Goal: Task Accomplishment & Management: Manage account settings

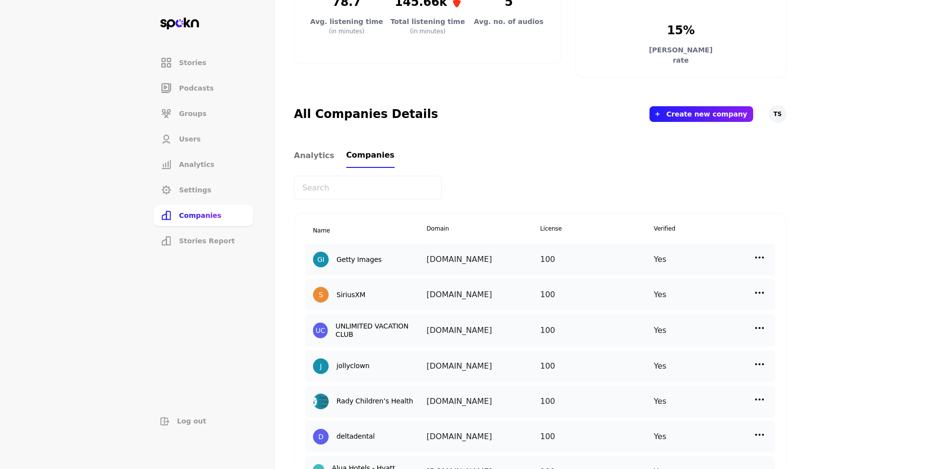
scroll to position [245, 0]
click at [370, 185] on input "text" at bounding box center [368, 187] width 148 height 23
type input "Acme"
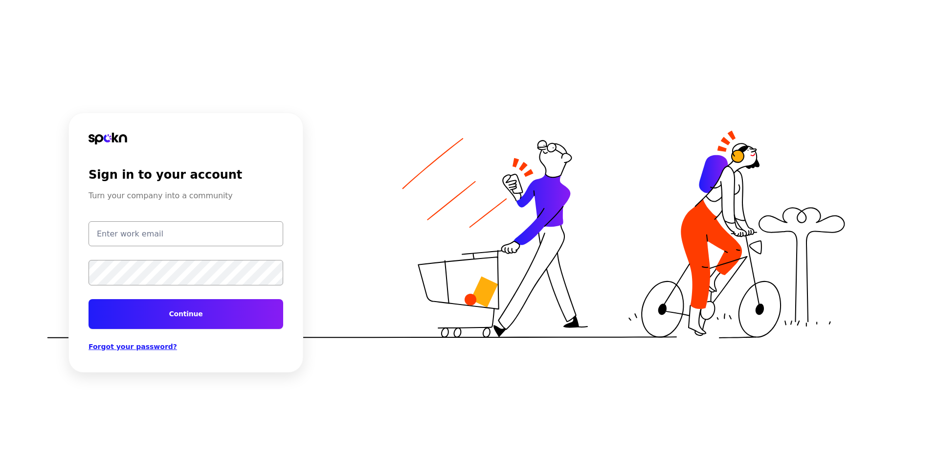
click at [146, 230] on input "email" at bounding box center [186, 233] width 195 height 25
type input "[EMAIL_ADDRESS][DOMAIN_NAME]"
click at [182, 306] on button "Continue" at bounding box center [186, 314] width 195 height 30
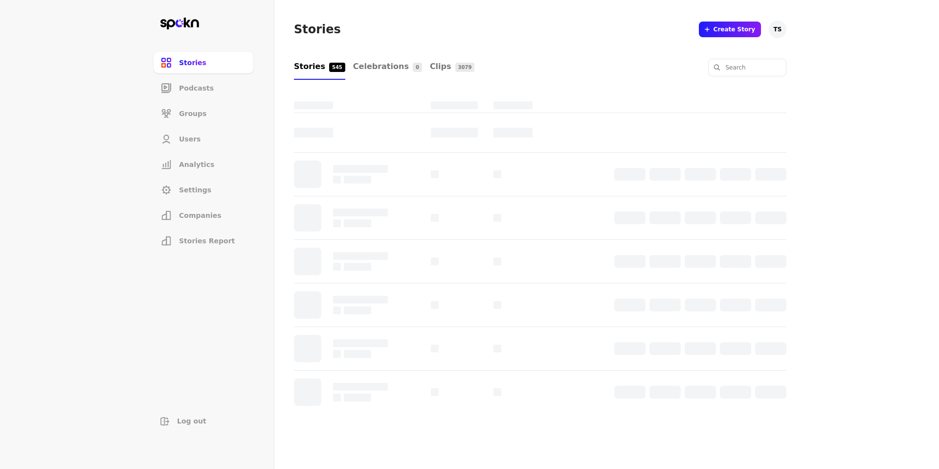
click at [213, 216] on span "Companies" at bounding box center [200, 215] width 43 height 10
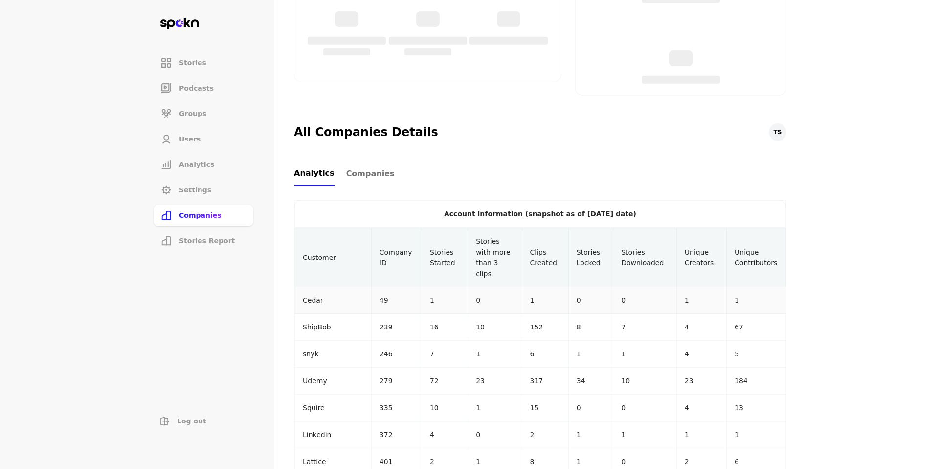
scroll to position [227, 0]
click at [379, 170] on span "Companies" at bounding box center [370, 173] width 48 height 12
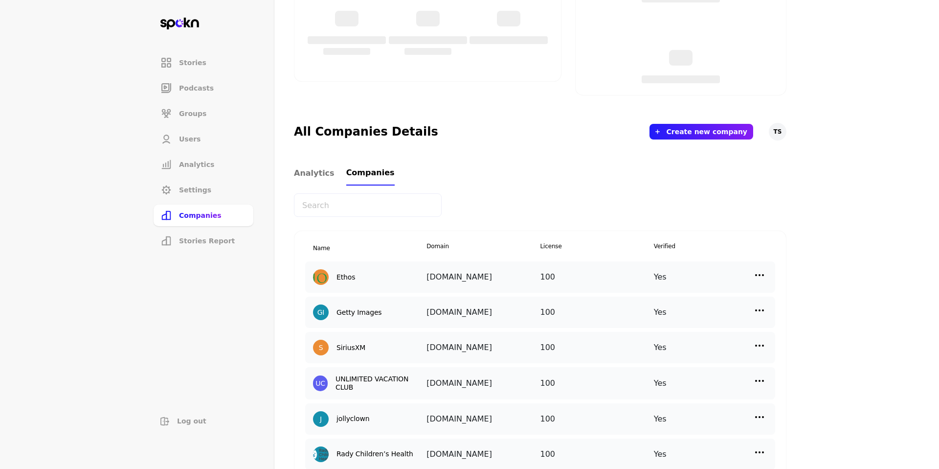
click at [360, 208] on input "text" at bounding box center [368, 204] width 148 height 23
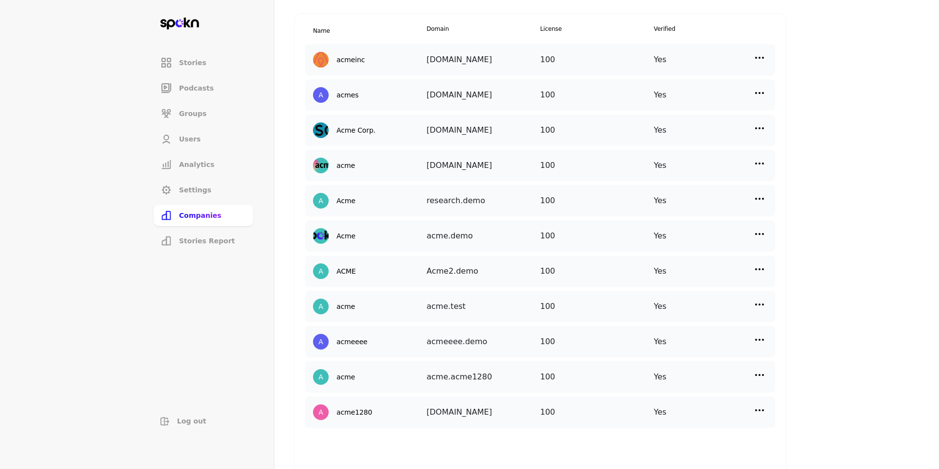
scroll to position [446, 0]
type input "Acme"
click at [762, 225] on div "Acme acme.demo 100 Yes" at bounding box center [540, 234] width 470 height 31
click at [762, 229] on img at bounding box center [760, 233] width 12 height 12
click at [710, 271] on div "Manage Users" at bounding box center [678, 276] width 98 height 23
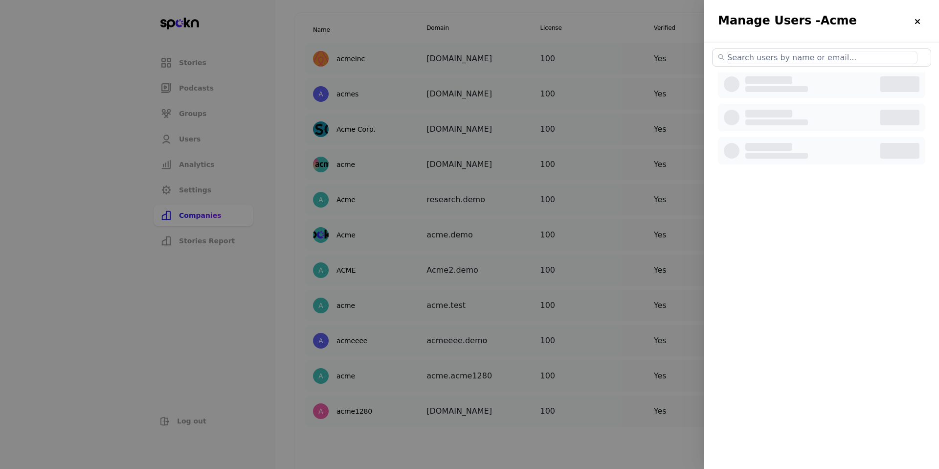
select select "2"
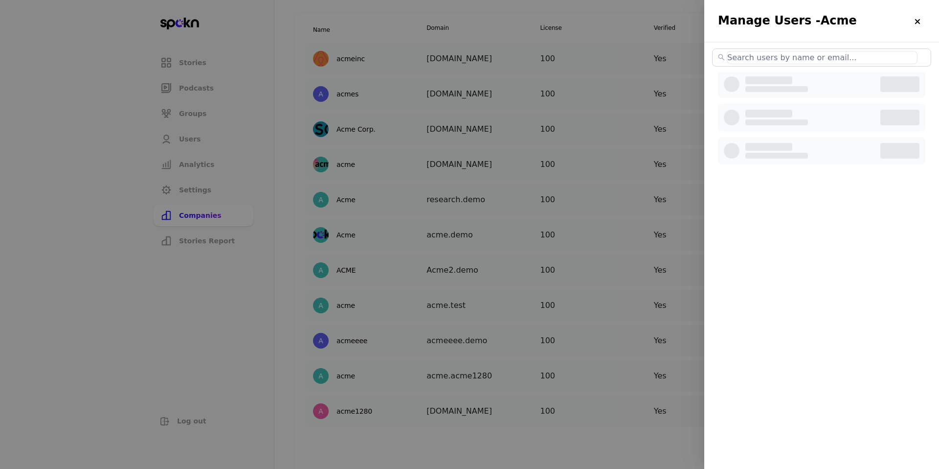
select select "2"
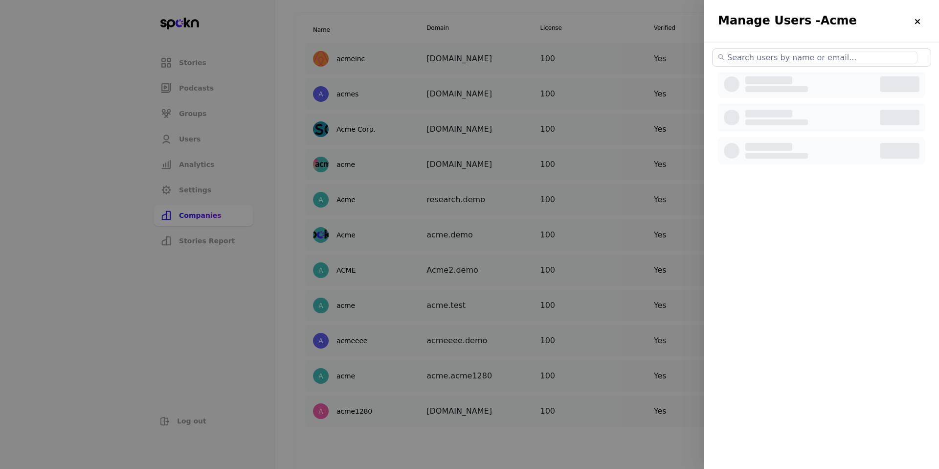
select select "2"
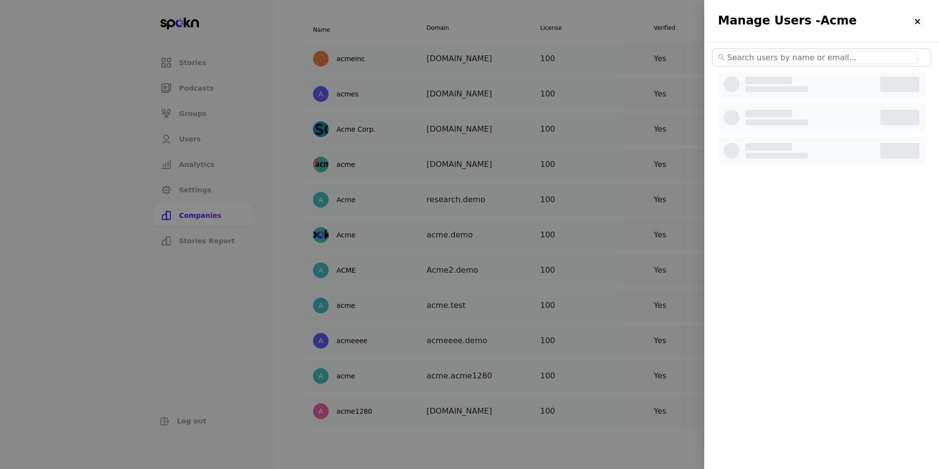
select select "2"
select select "3"
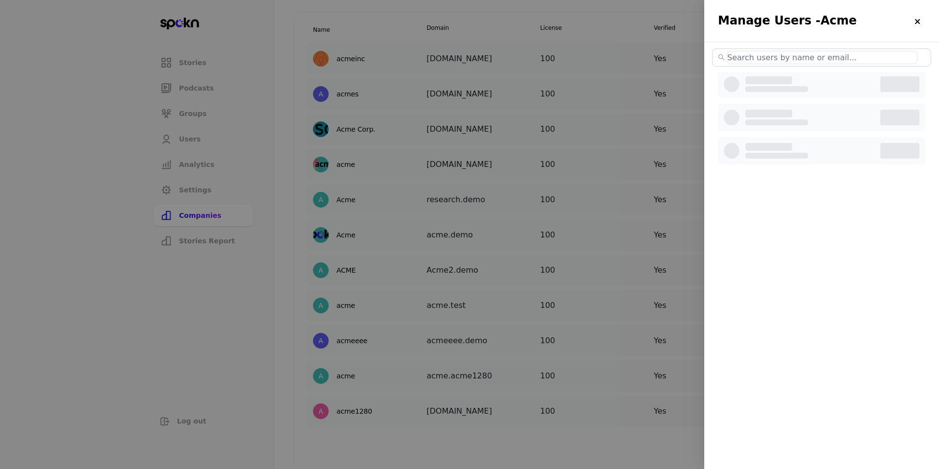
select select "3"
select select "2"
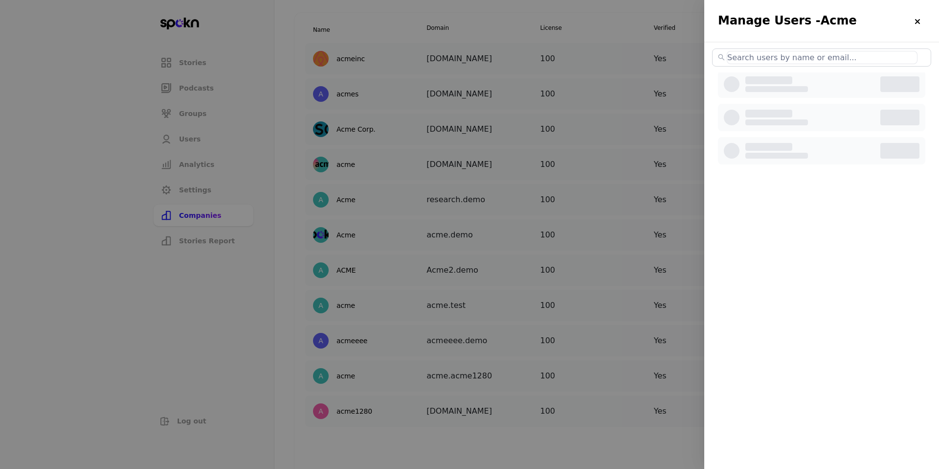
select select "2"
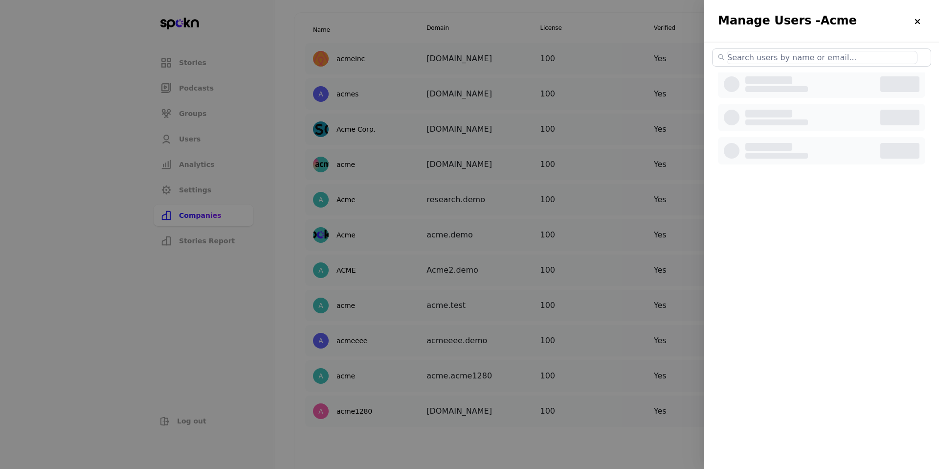
select select "2"
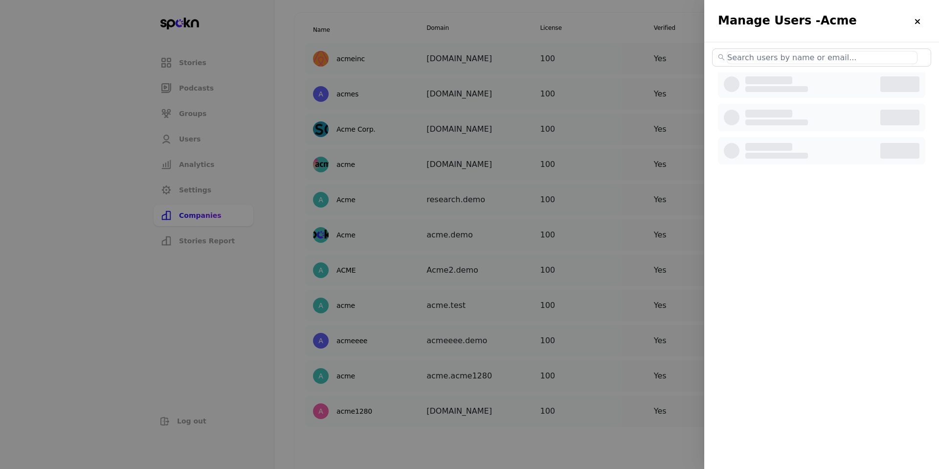
select select "2"
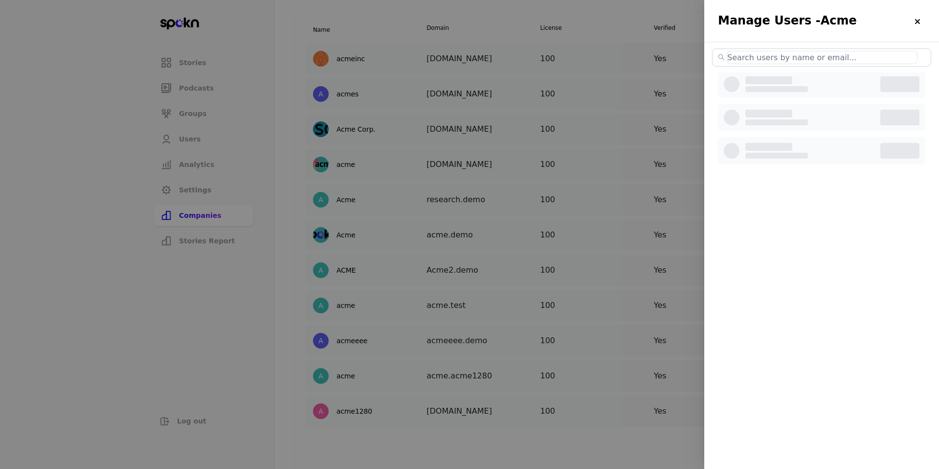
select select "2"
select select "3"
select select "2"
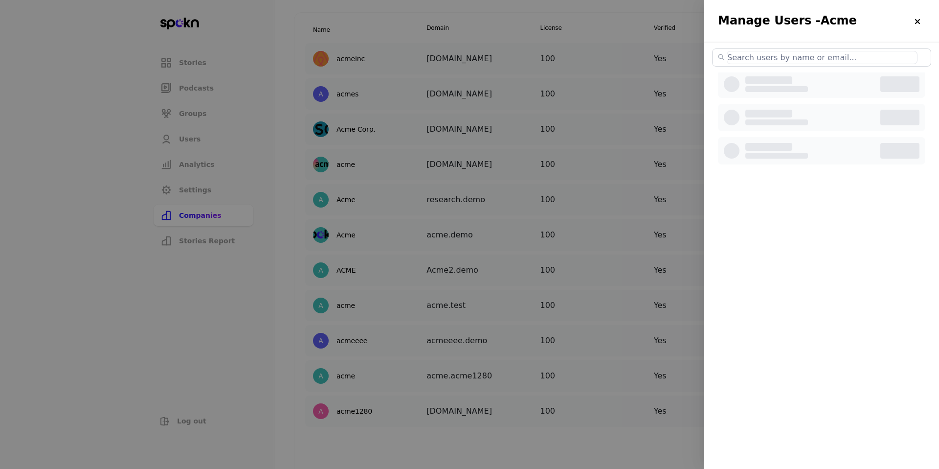
select select "2"
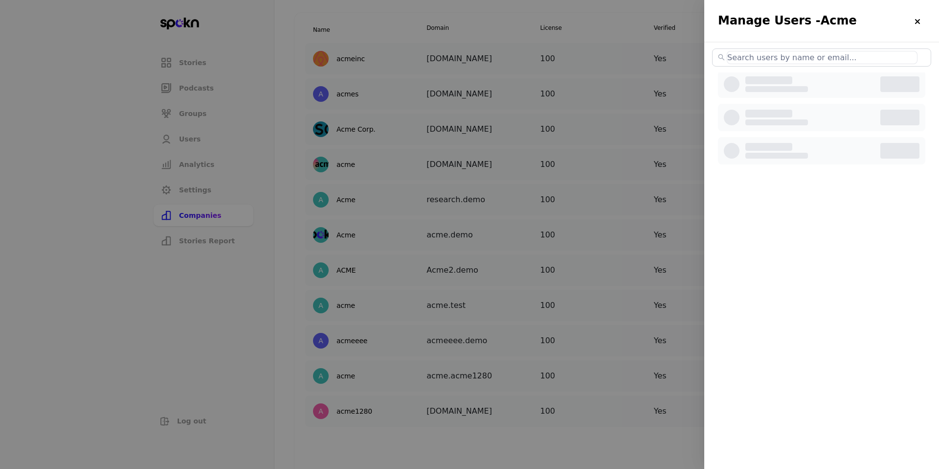
select select "2"
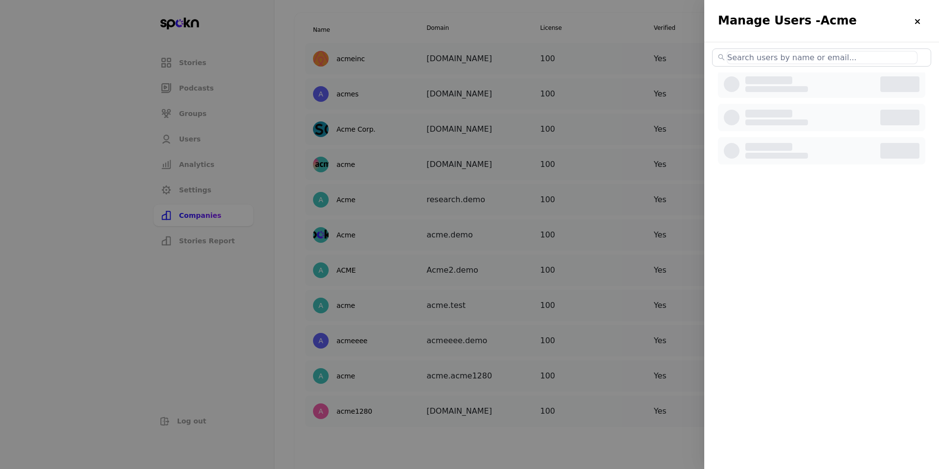
select select "2"
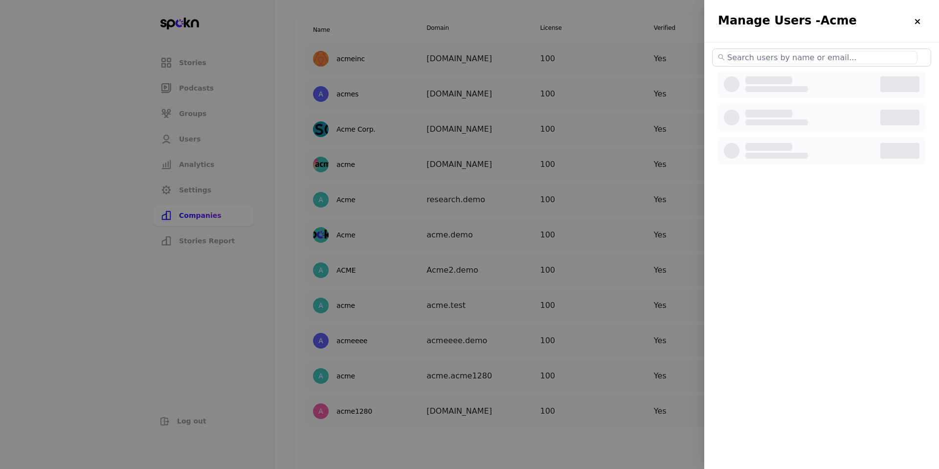
select select "2"
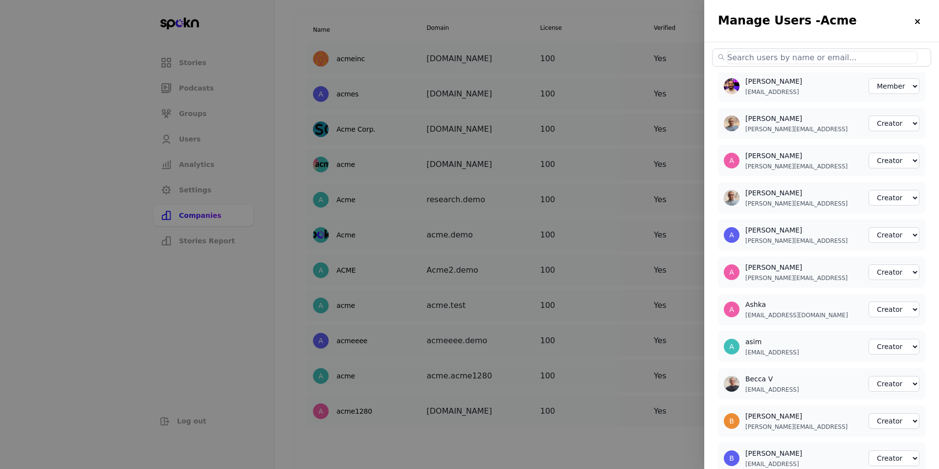
click at [817, 59] on input "text" at bounding box center [822, 57] width 191 height 13
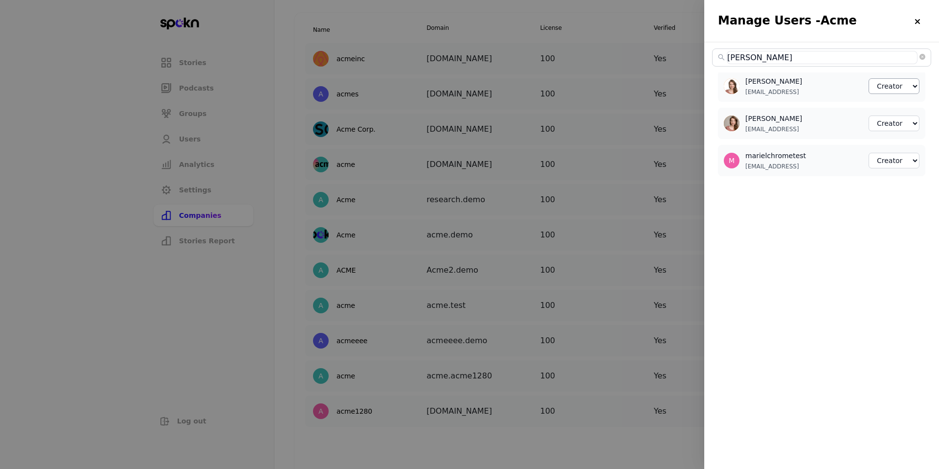
type input "Marie"
click at [893, 83] on select "Member Creator Admin" at bounding box center [894, 86] width 51 height 16
select select "2"
click at [902, 120] on select "Member Creator Admin" at bounding box center [894, 123] width 51 height 16
select select "2"
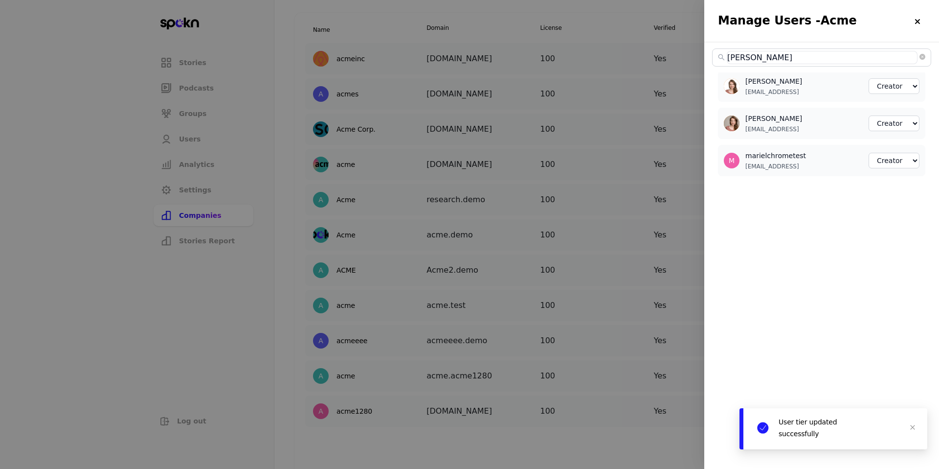
click at [561, 181] on div at bounding box center [469, 234] width 939 height 469
